Goal: Task Accomplishment & Management: Use online tool/utility

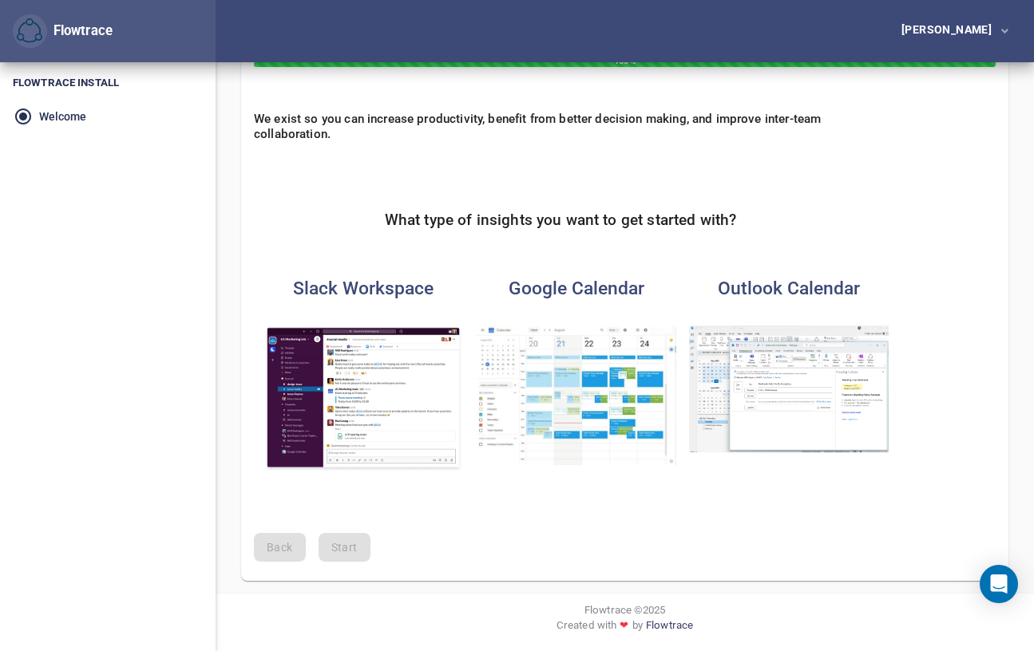
scroll to position [80, 0]
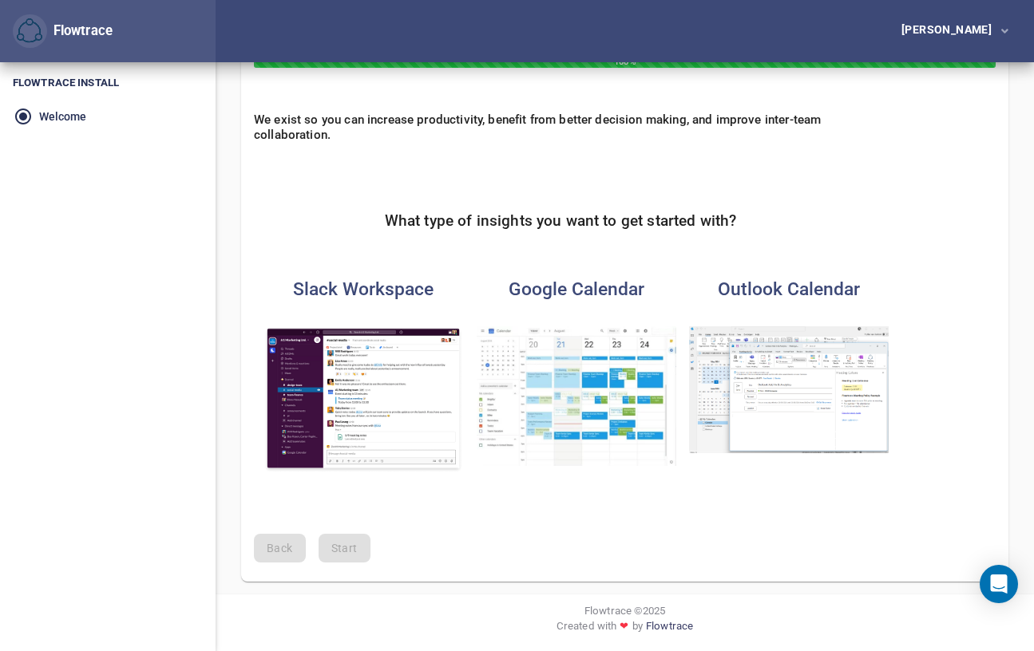
click at [398, 393] on img "button" at bounding box center [363, 399] width 200 height 147
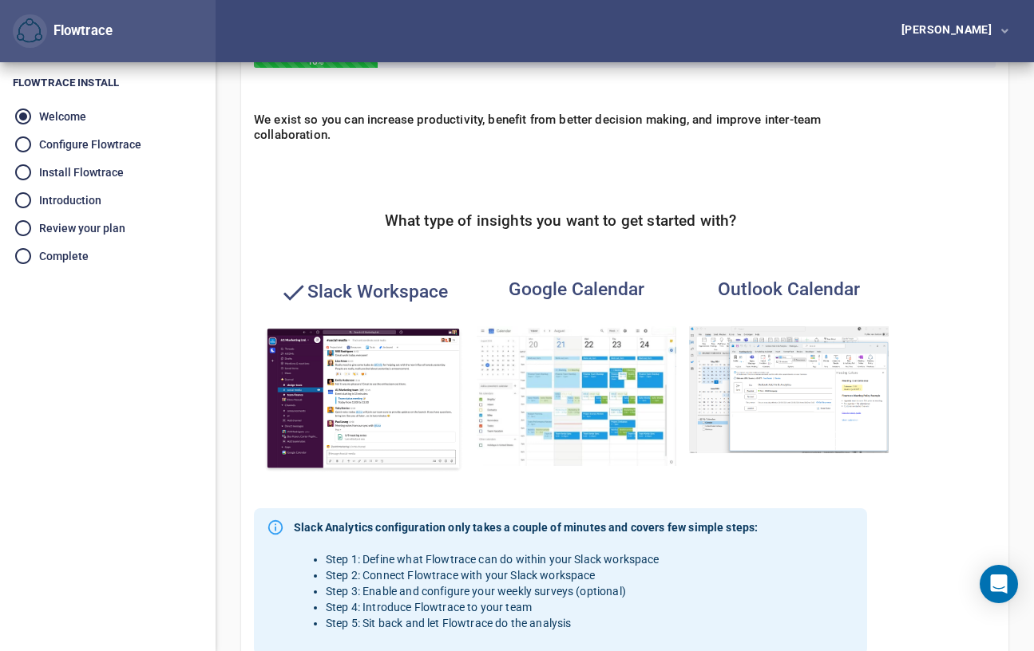
scroll to position [374, 0]
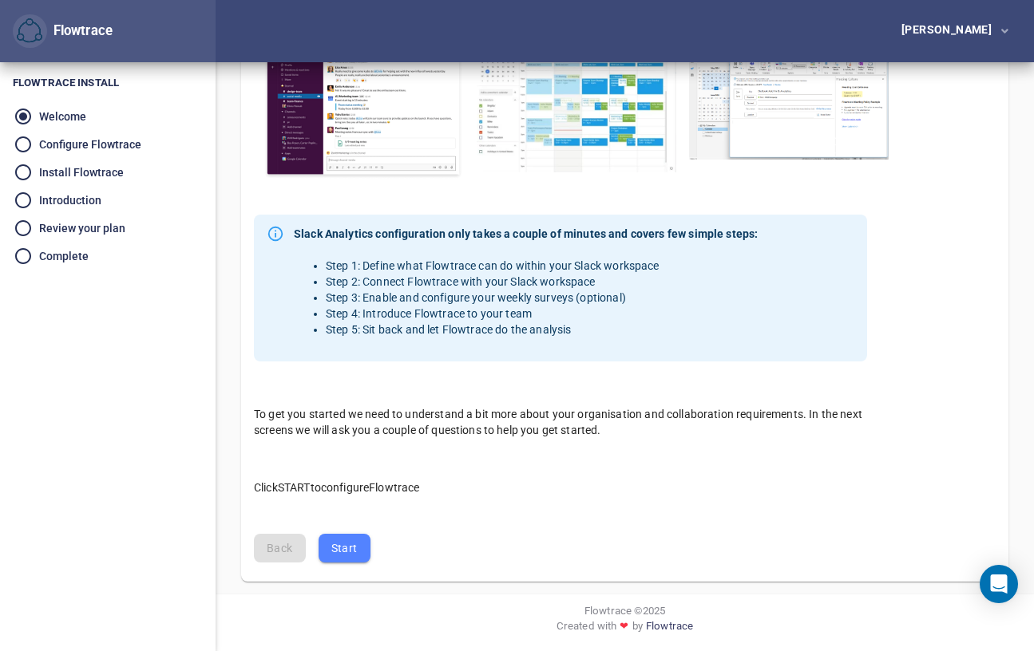
click at [358, 544] on button "Start" at bounding box center [344, 549] width 52 height 30
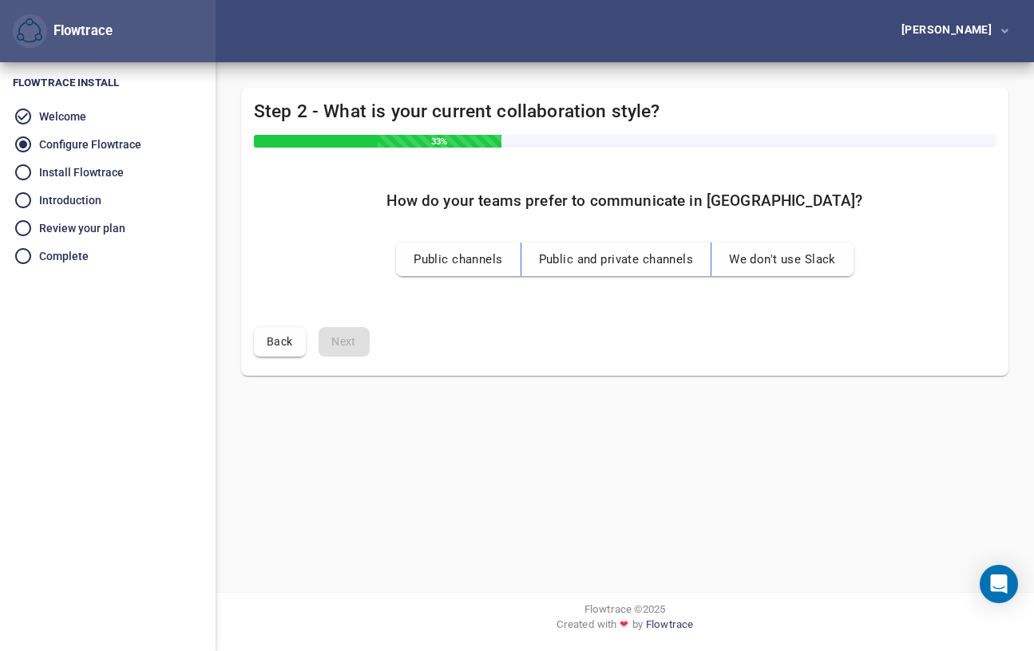
scroll to position [0, 0]
click at [609, 258] on span "Public and private channels" at bounding box center [616, 259] width 155 height 21
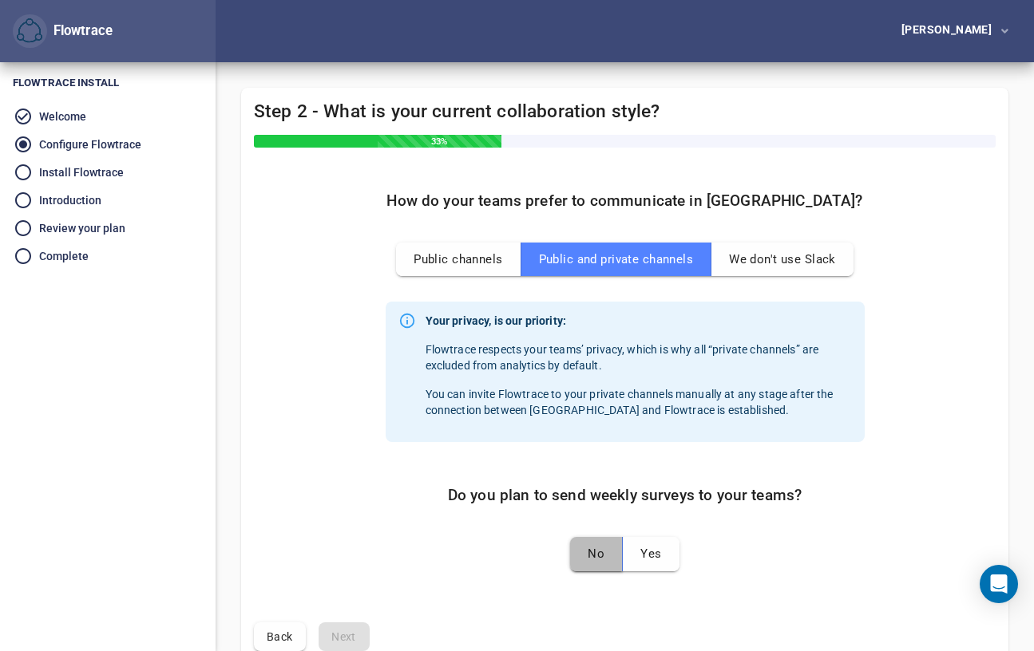
click at [606, 554] on button "No" at bounding box center [596, 554] width 53 height 34
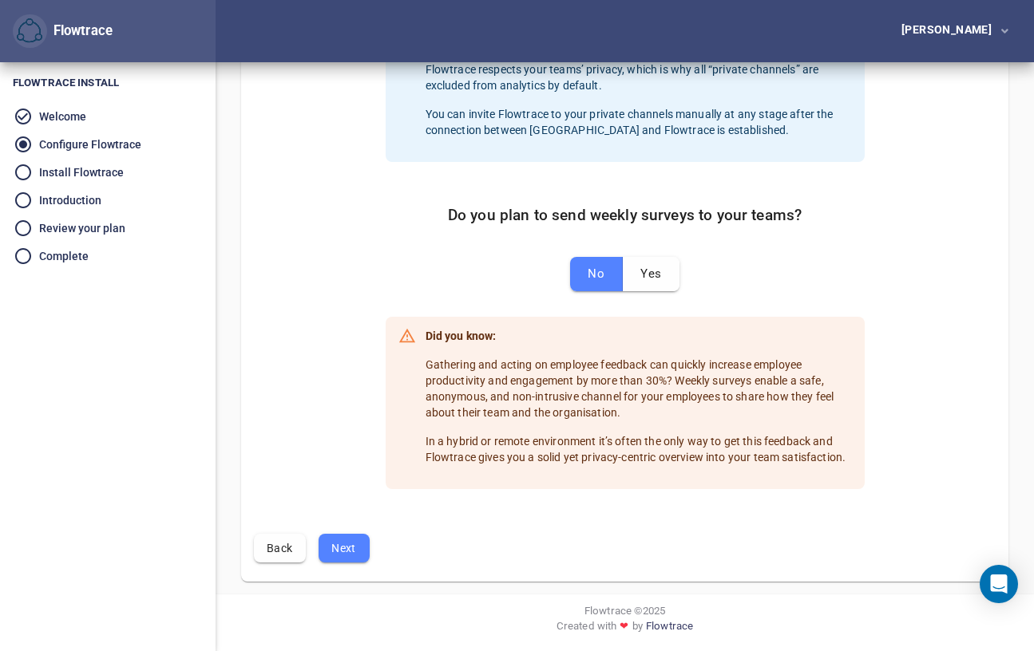
scroll to position [279, 0]
click at [348, 553] on span "Next" at bounding box center [344, 550] width 26 height 20
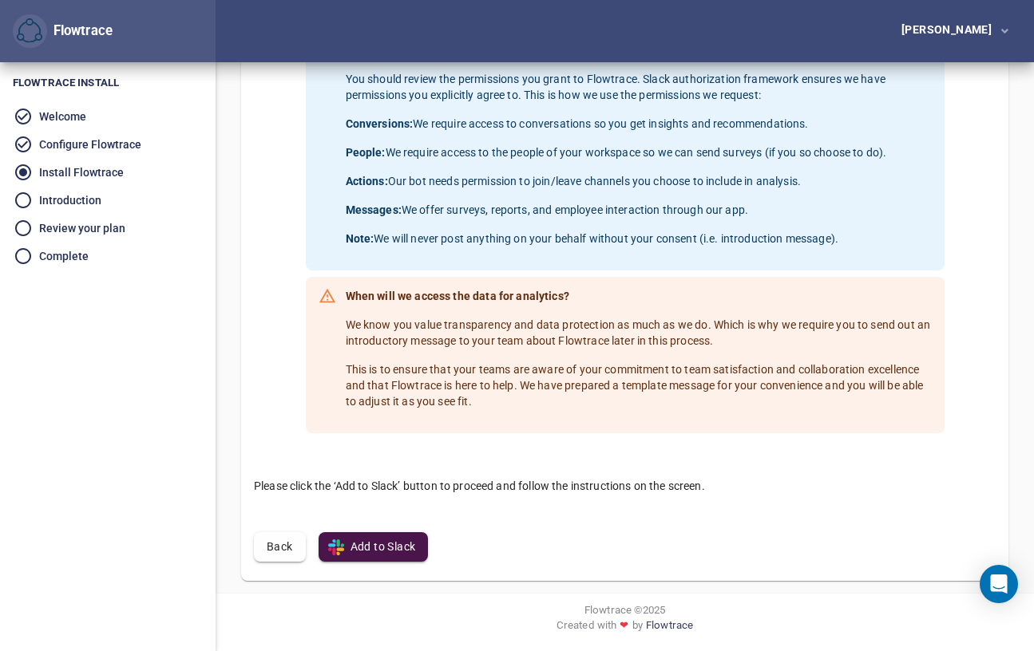
scroll to position [281, 0]
click at [375, 547] on span "Add to Slack" at bounding box center [373, 548] width 85 height 20
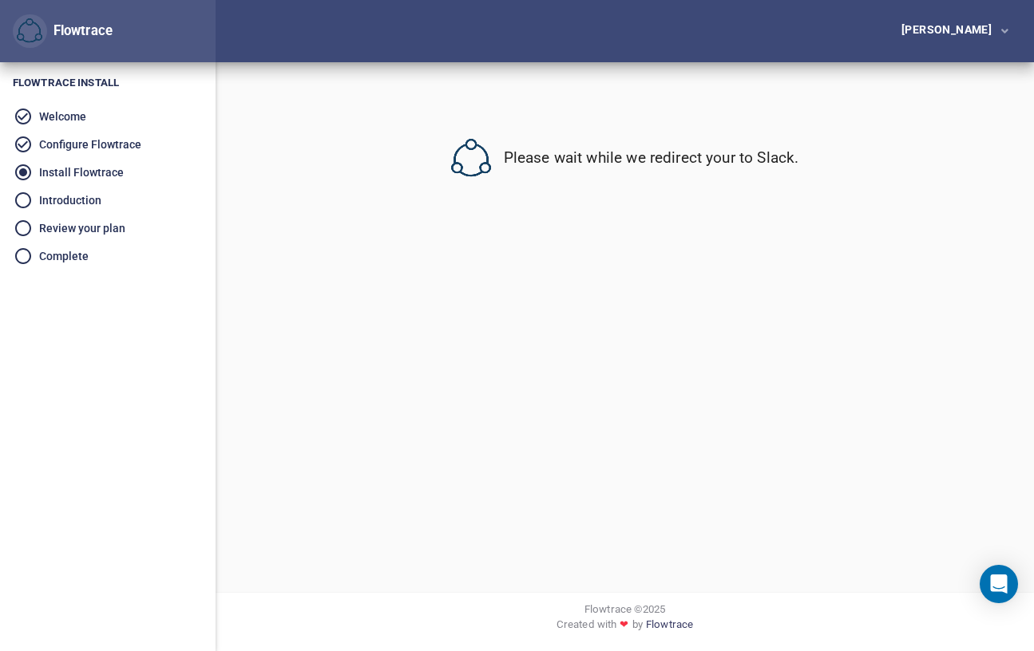
scroll to position [0, 0]
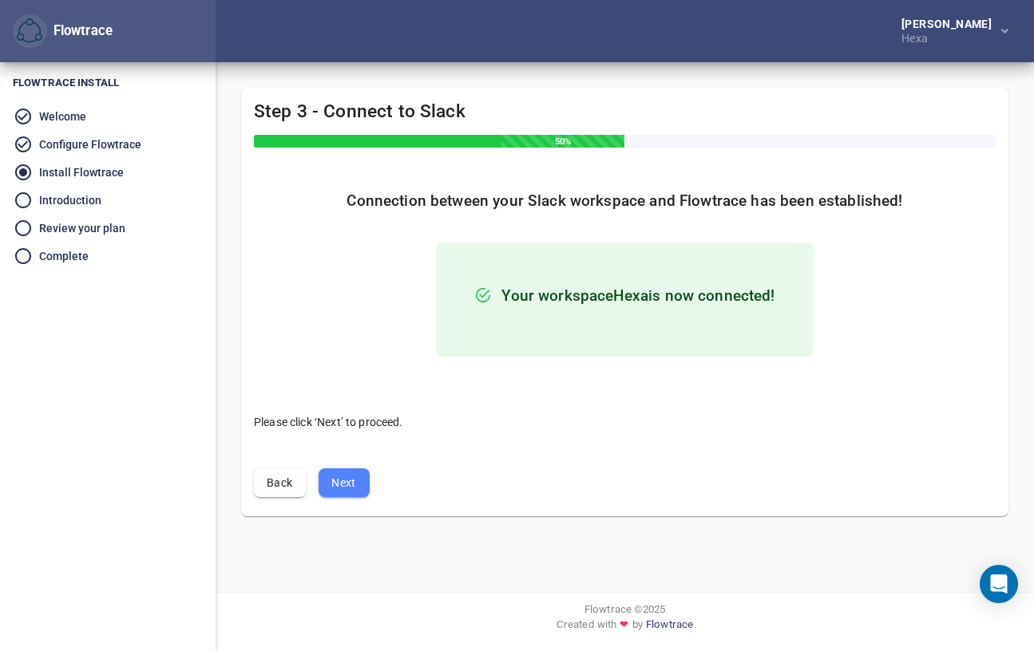
click at [342, 486] on span "Next" at bounding box center [344, 483] width 26 height 20
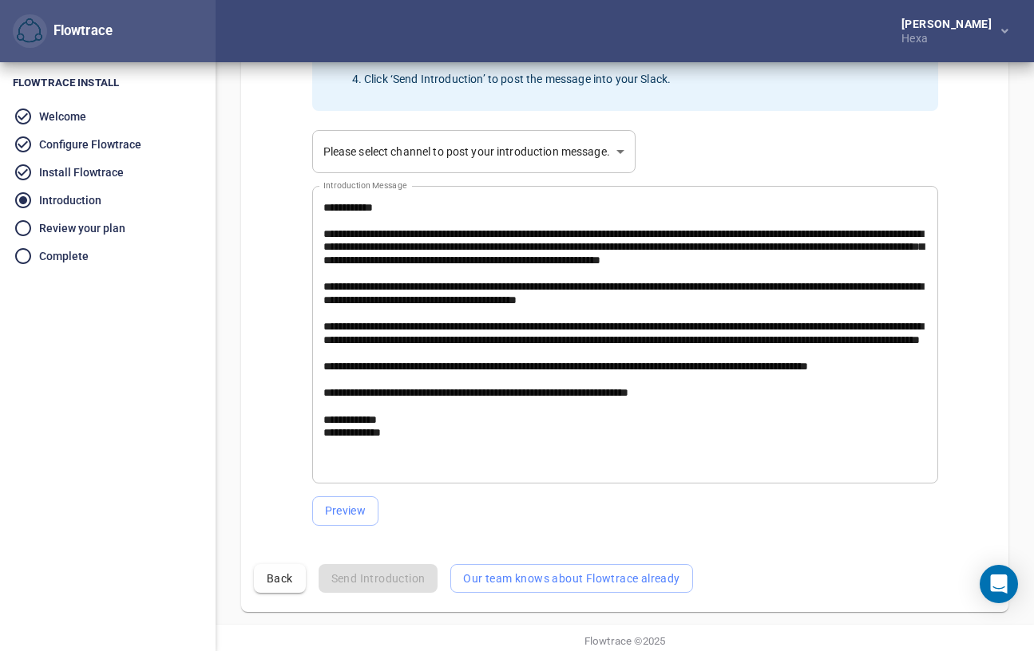
scroll to position [316, 0]
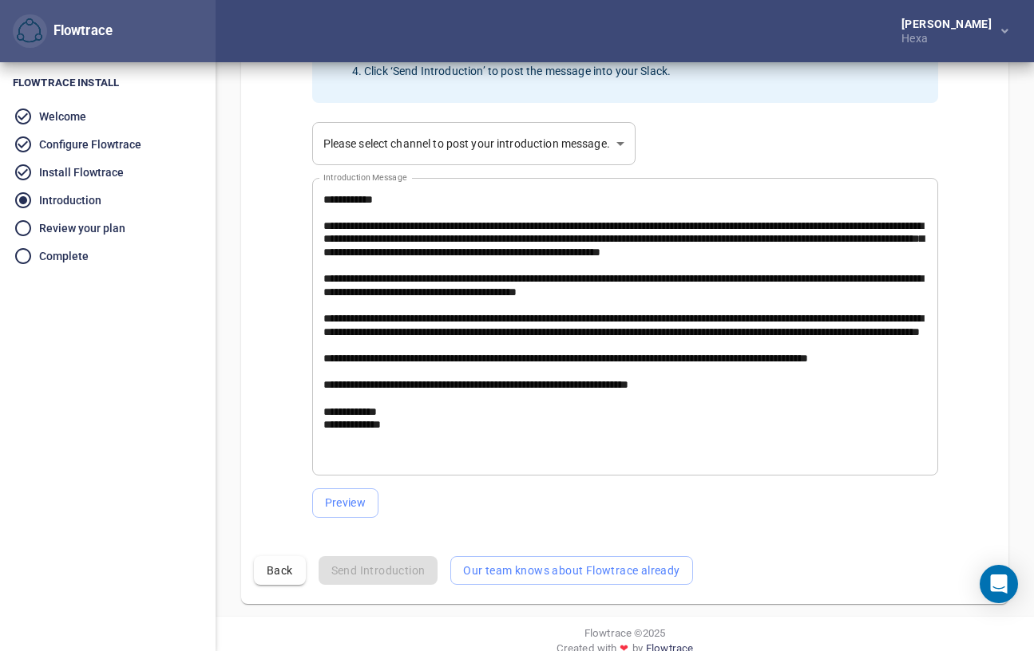
click at [485, 143] on body "Flowtrace [PERSON_NAME] Flowtrace Flowtrace Install Welcome Configure Flowtrace…" at bounding box center [517, 9] width 1034 height 651
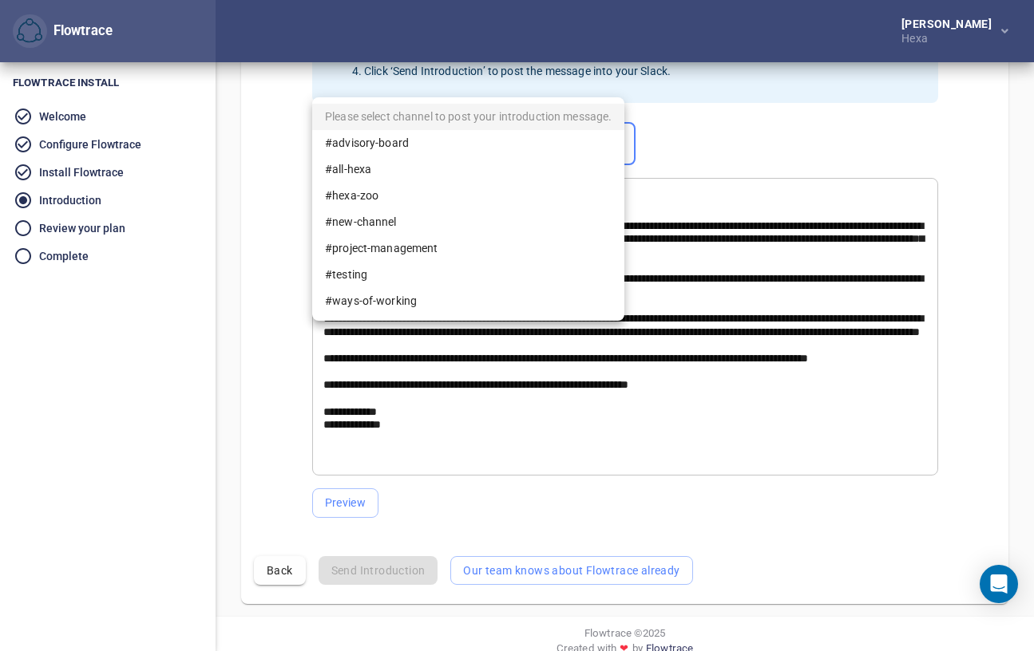
click at [279, 496] on div at bounding box center [517, 325] width 1034 height 651
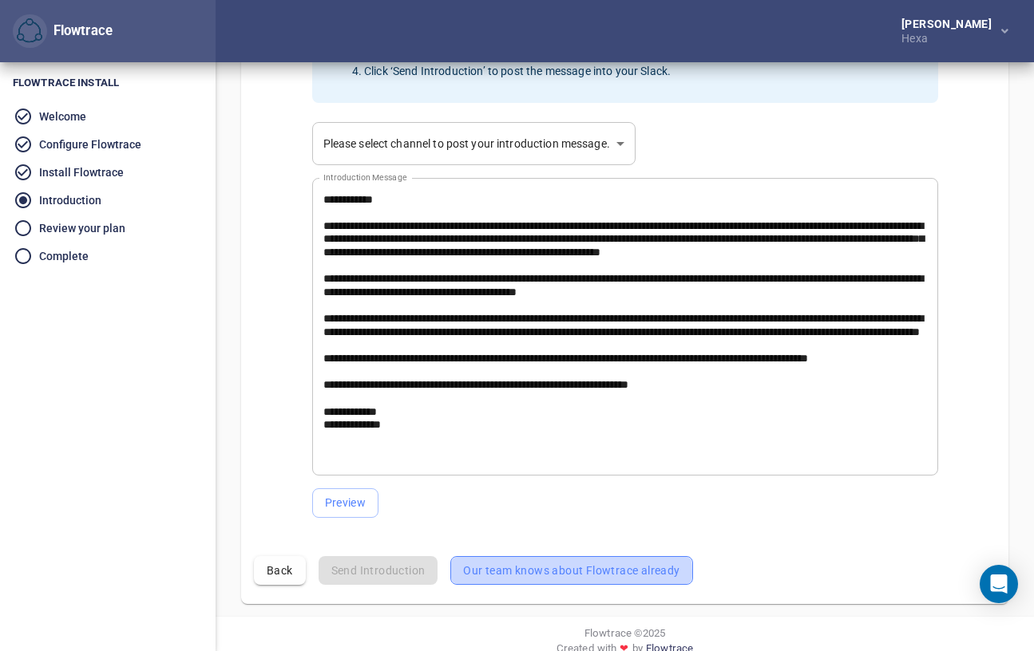
click at [551, 572] on span "Our team knows about Flowtrace already" at bounding box center [571, 571] width 216 height 20
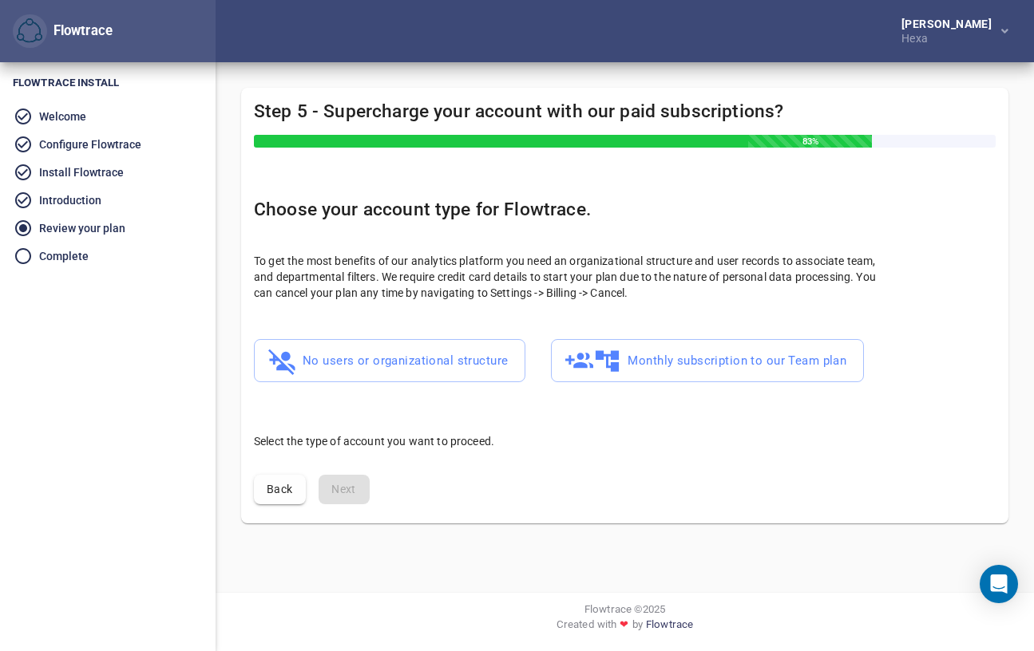
scroll to position [0, 0]
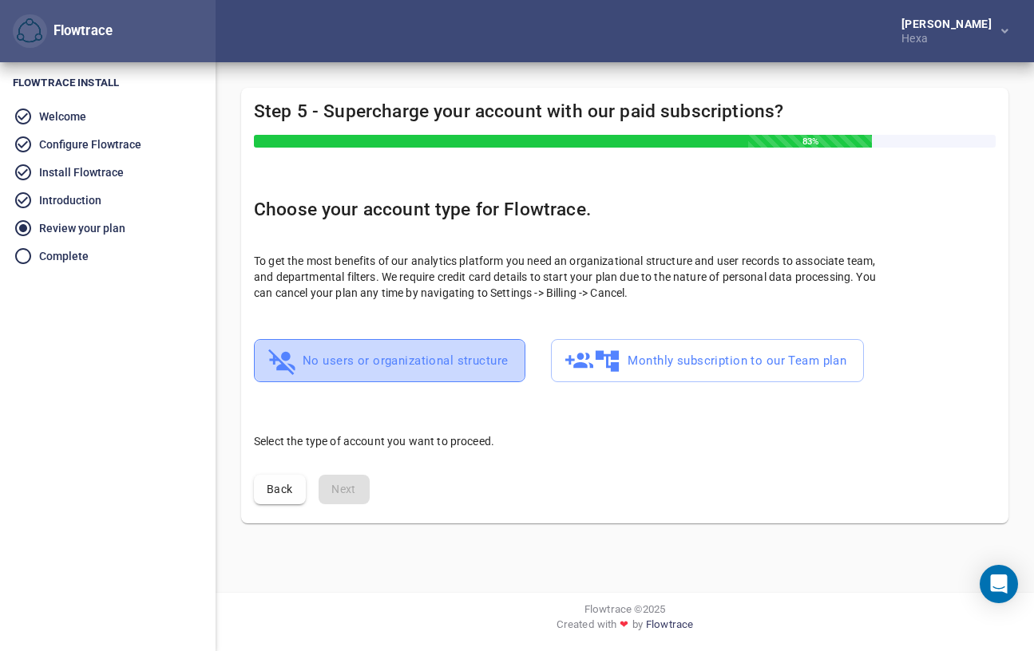
click at [439, 351] on span "No users or organizational structure" at bounding box center [389, 361] width 236 height 31
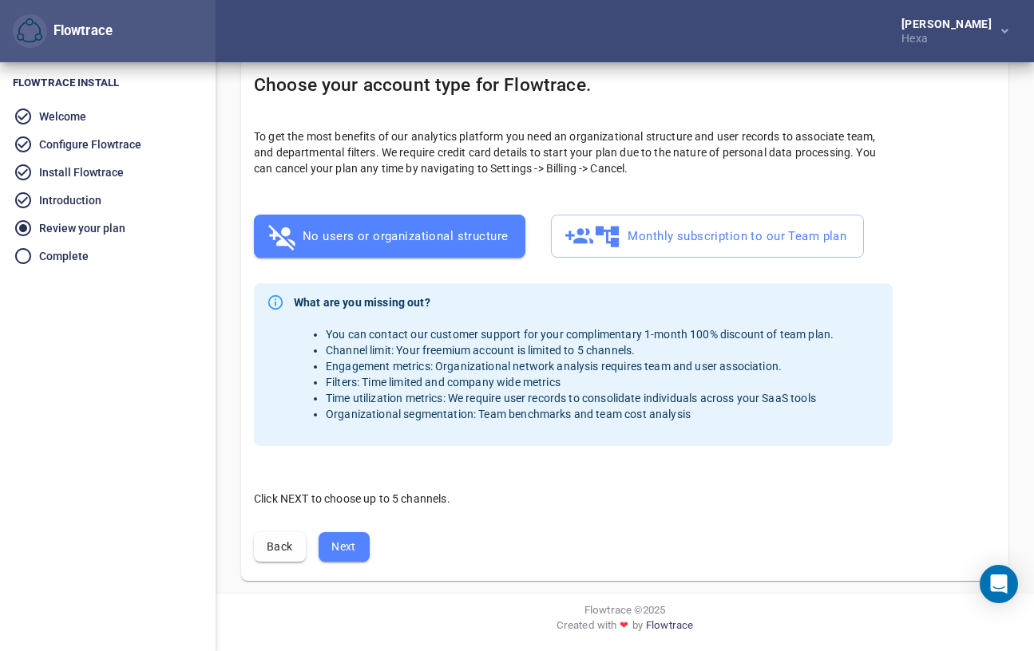
scroll to position [124, 0]
click at [339, 540] on span "Next" at bounding box center [344, 548] width 26 height 20
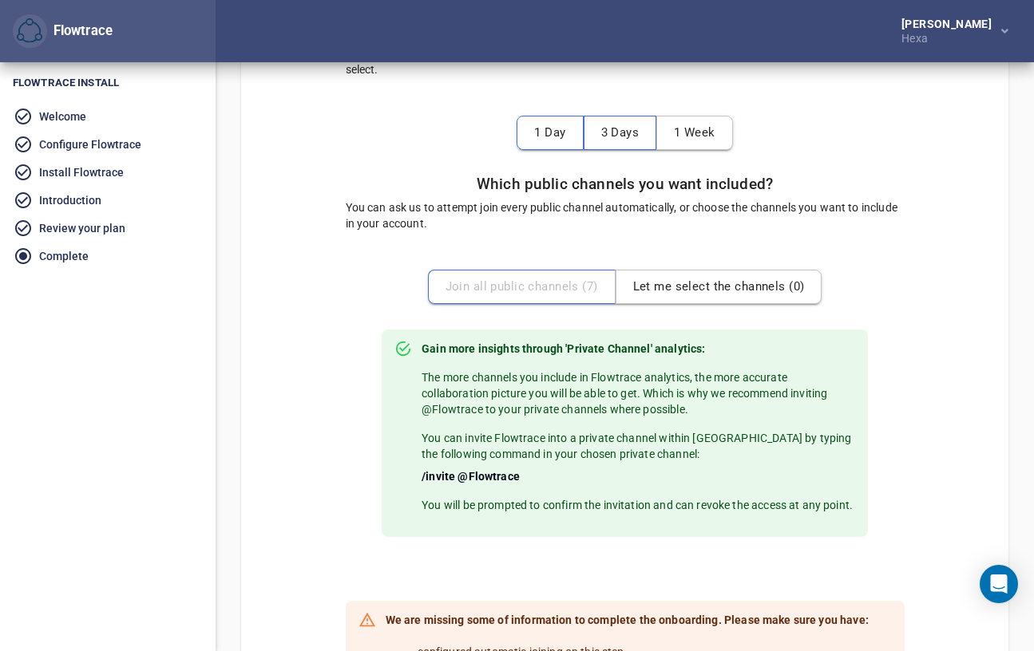
scroll to position [345, 0]
